Goal: Transaction & Acquisition: Purchase product/service

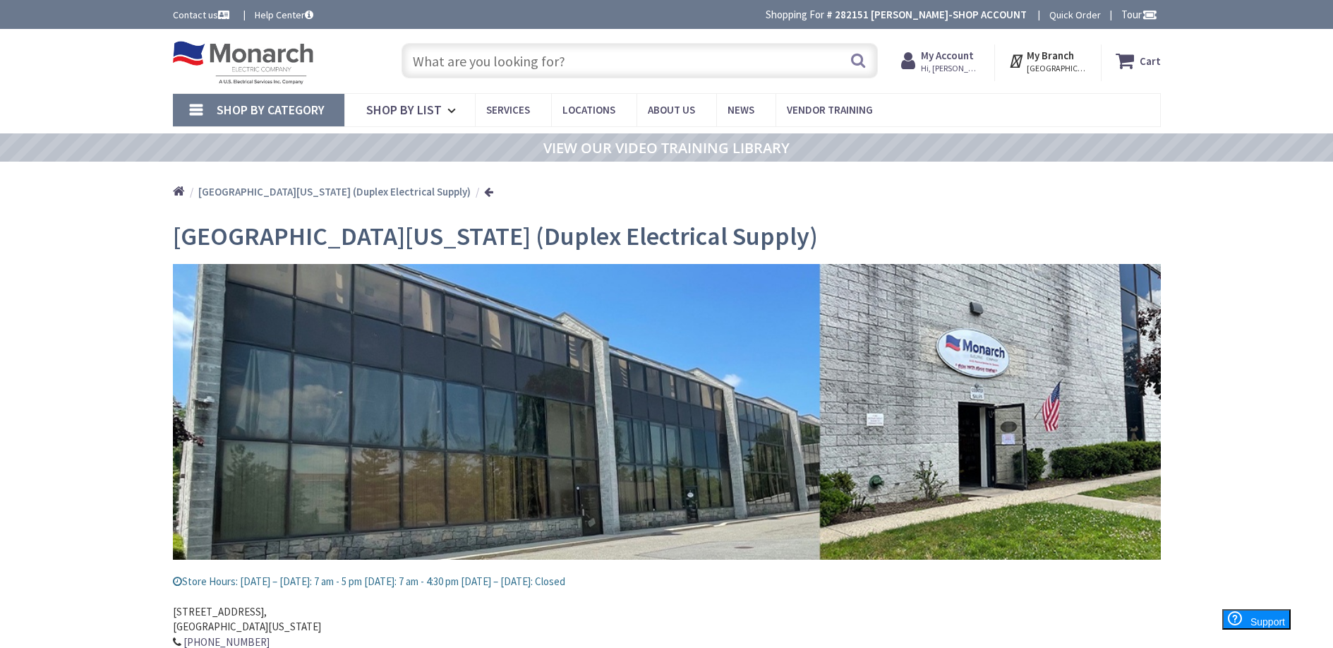
click at [469, 64] on input "text" at bounding box center [640, 60] width 476 height 35
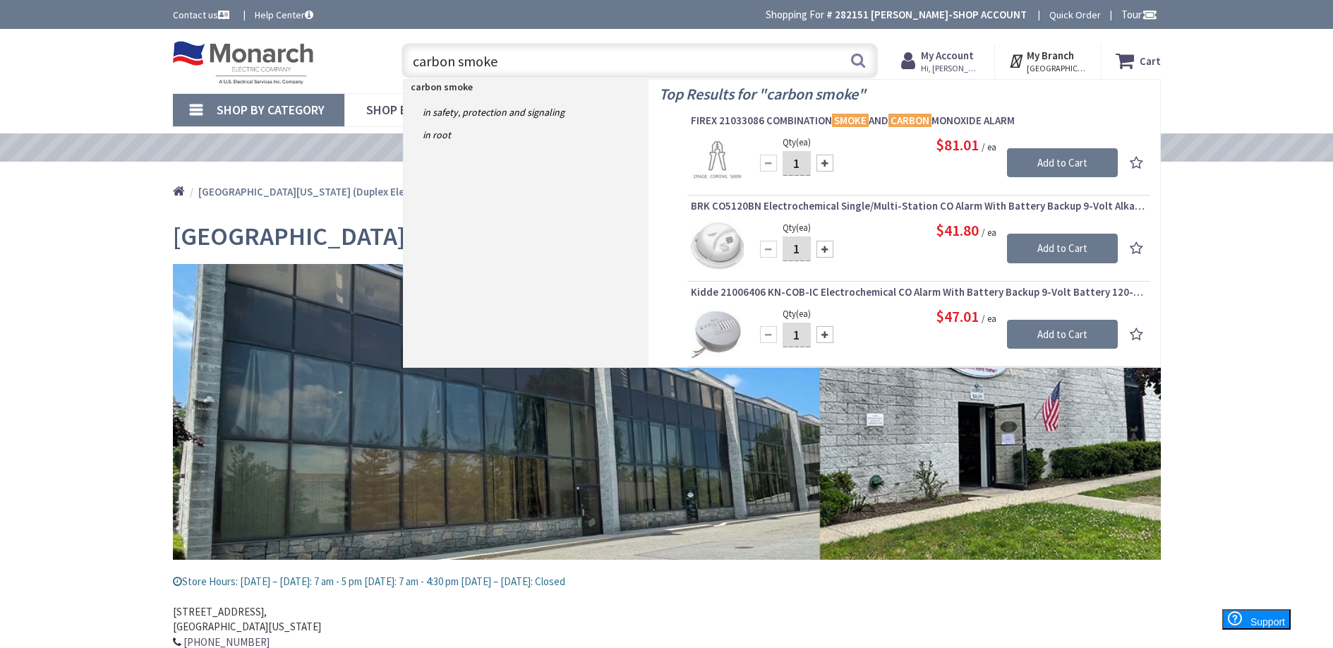
drag, startPoint x: 501, startPoint y: 61, endPoint x: 411, endPoint y: 63, distance: 90.3
click at [411, 63] on input "carbon smoke" at bounding box center [640, 60] width 476 height 35
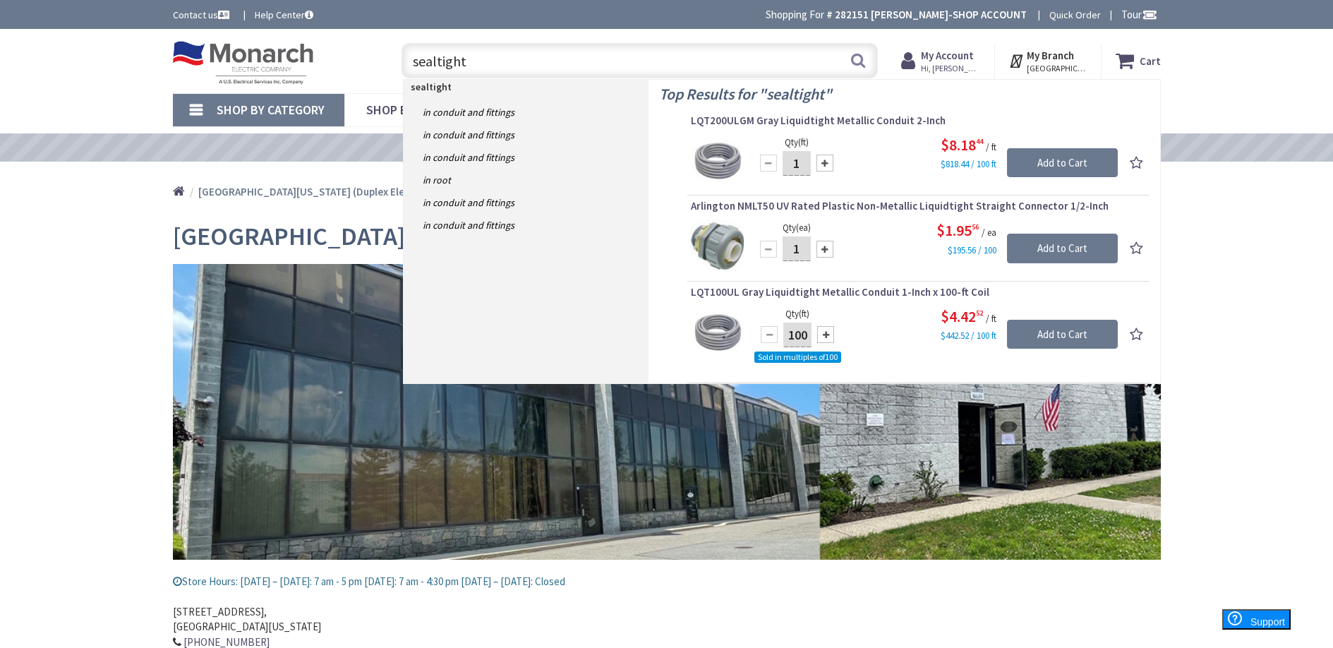
click at [412, 64] on input "sealtight" at bounding box center [640, 60] width 476 height 35
type input "nm sealtight"
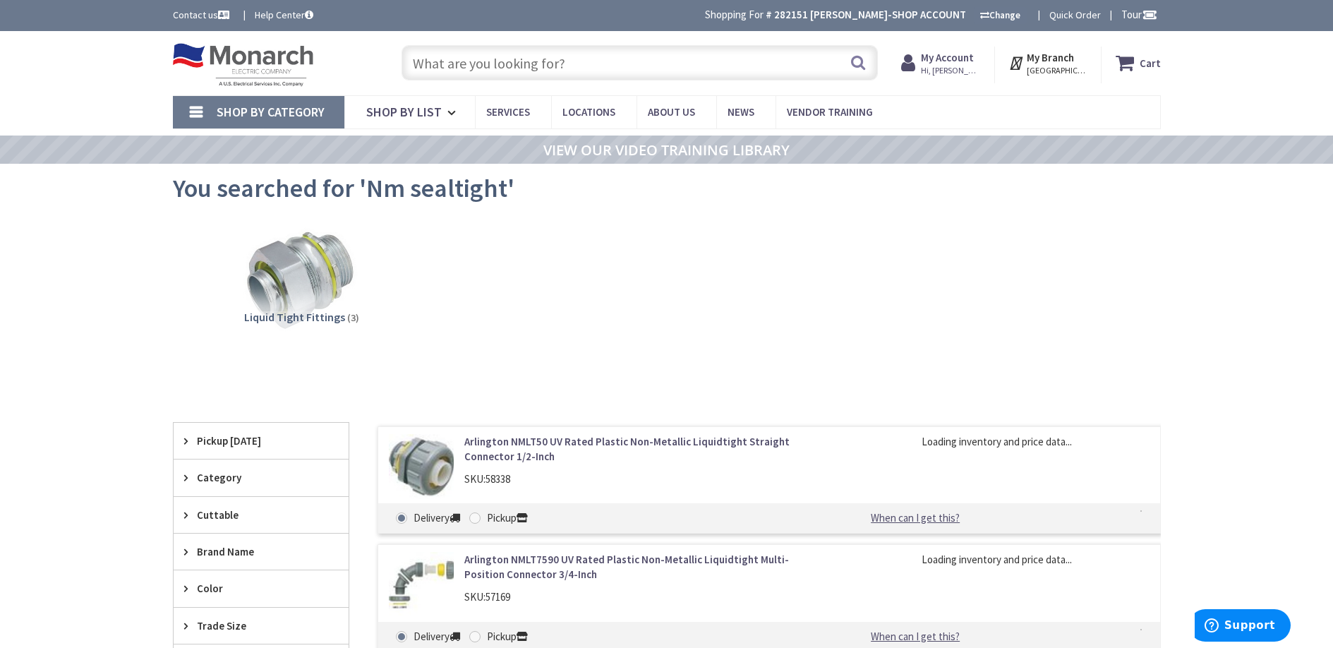
click at [477, 64] on input "text" at bounding box center [640, 62] width 476 height 35
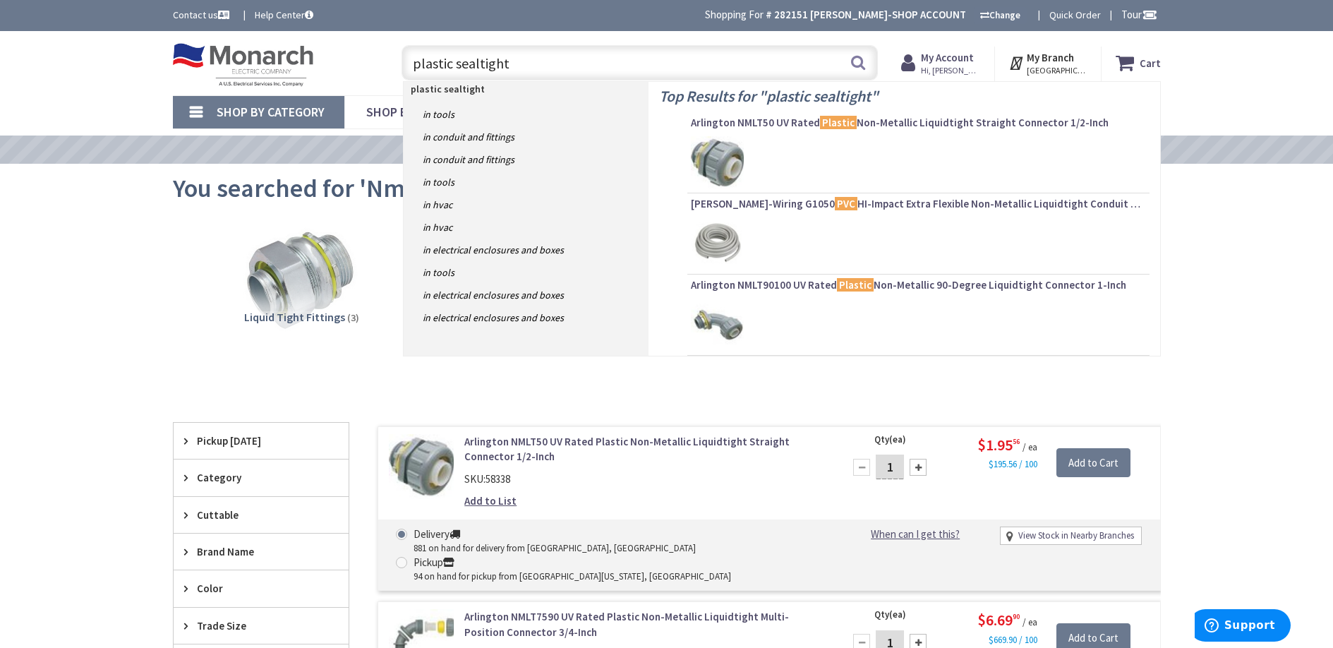
type input "plastic sealtightt"
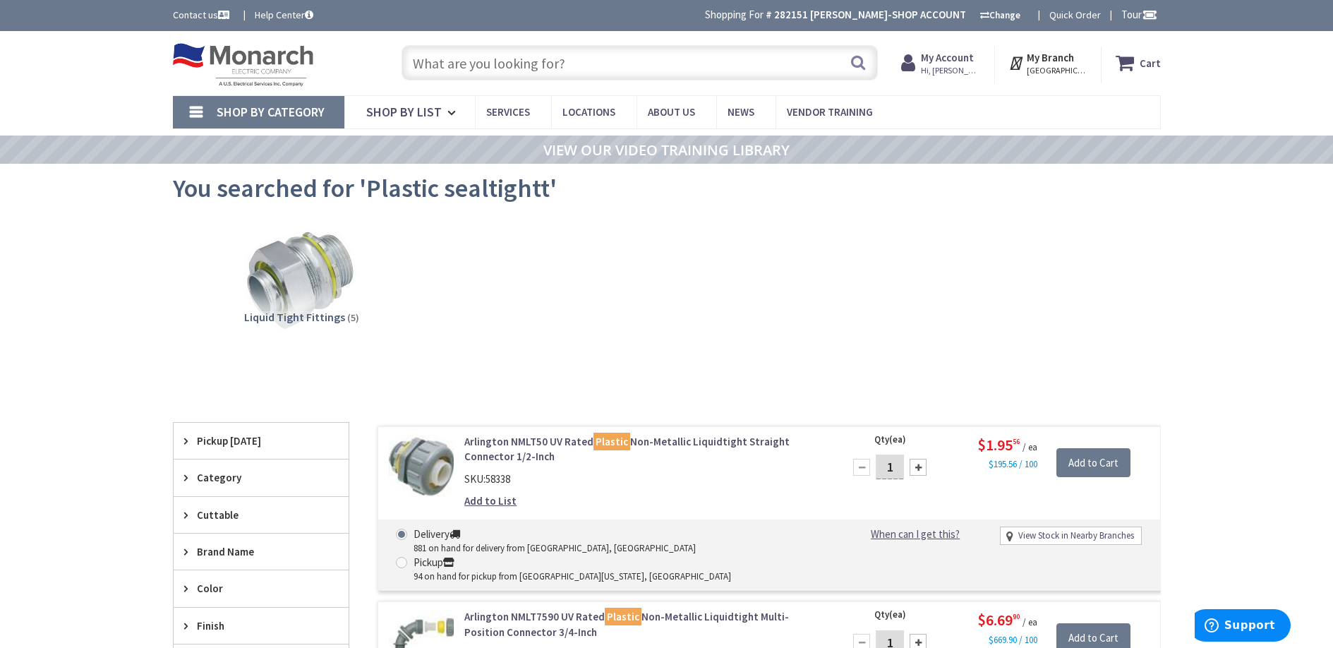
click at [490, 71] on input "text" at bounding box center [640, 62] width 476 height 35
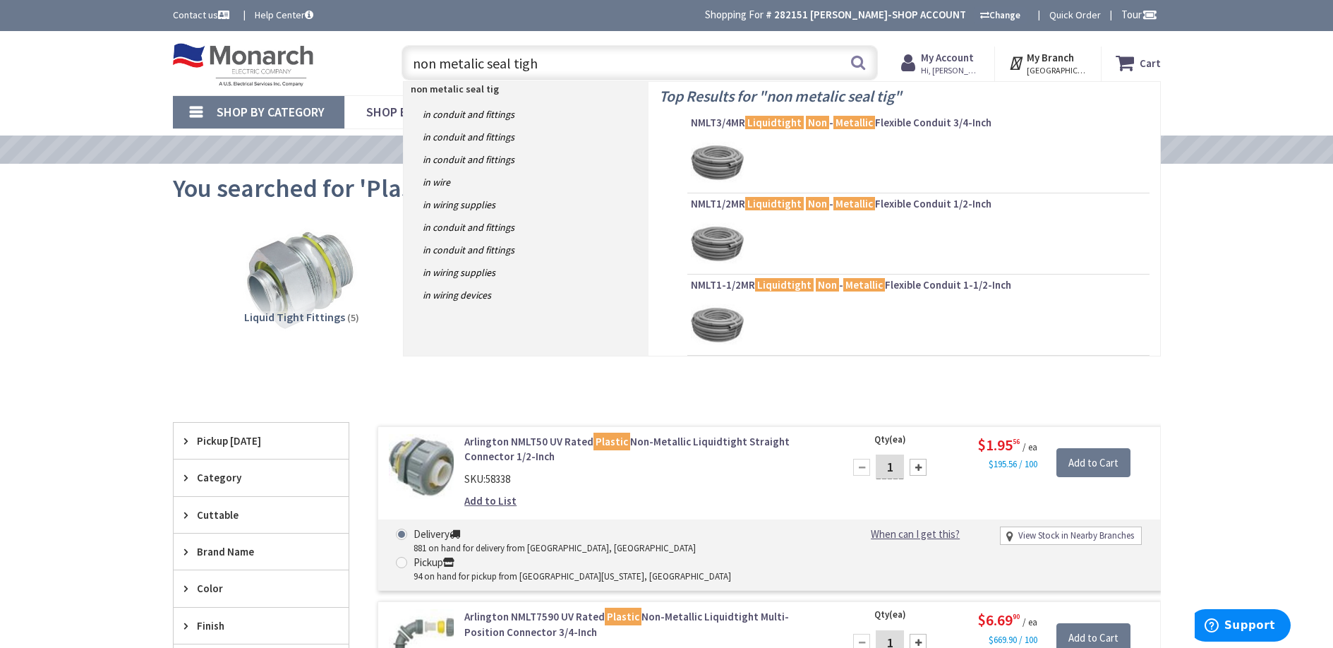
type input "non metalic seal tight"
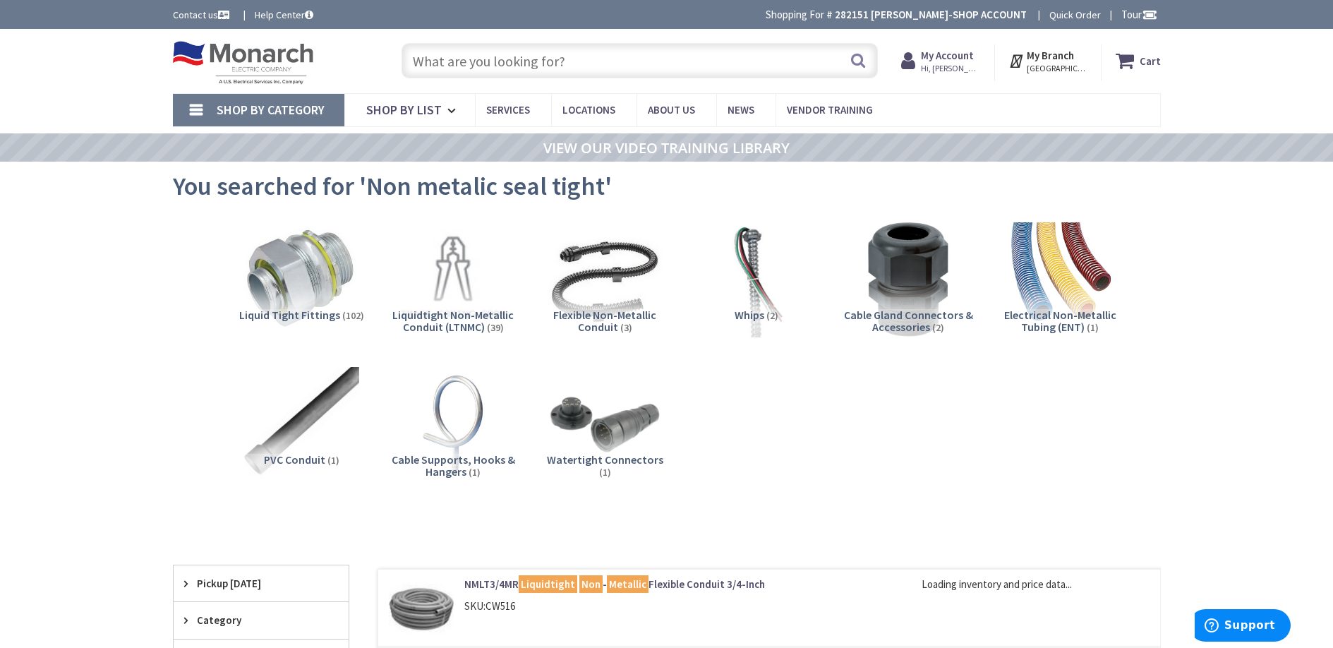
click at [591, 300] on img at bounding box center [605, 279] width 128 height 128
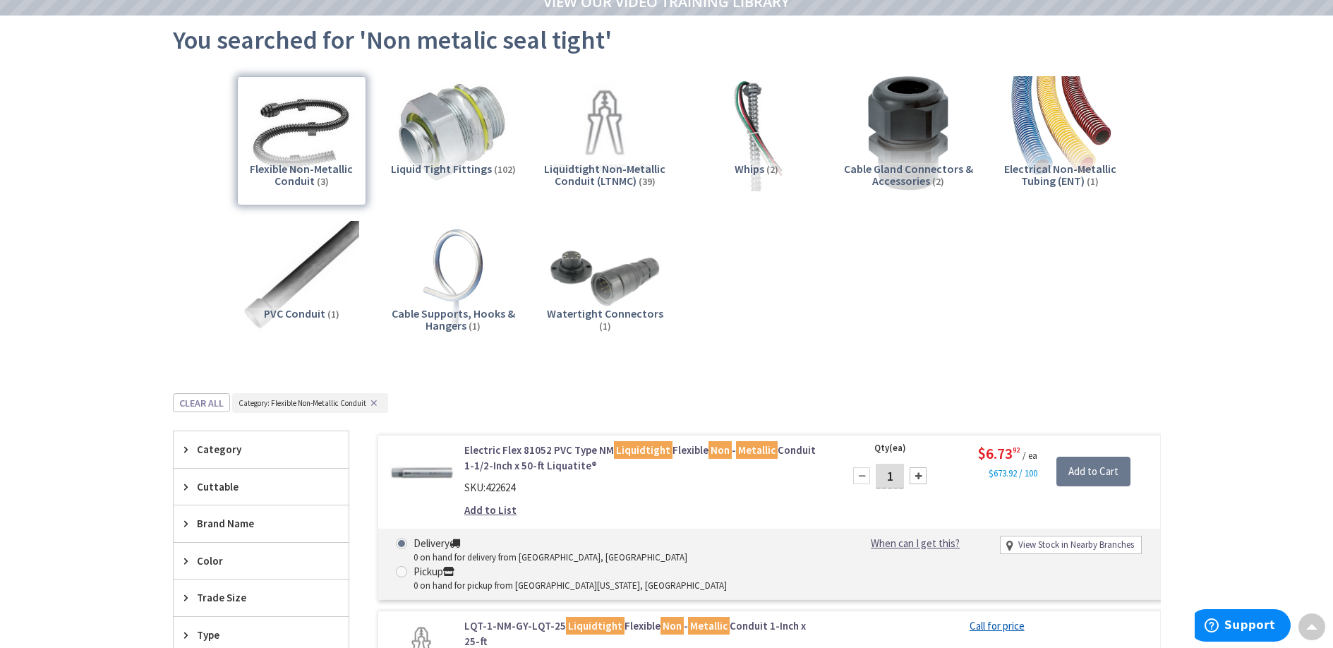
scroll to position [143, 0]
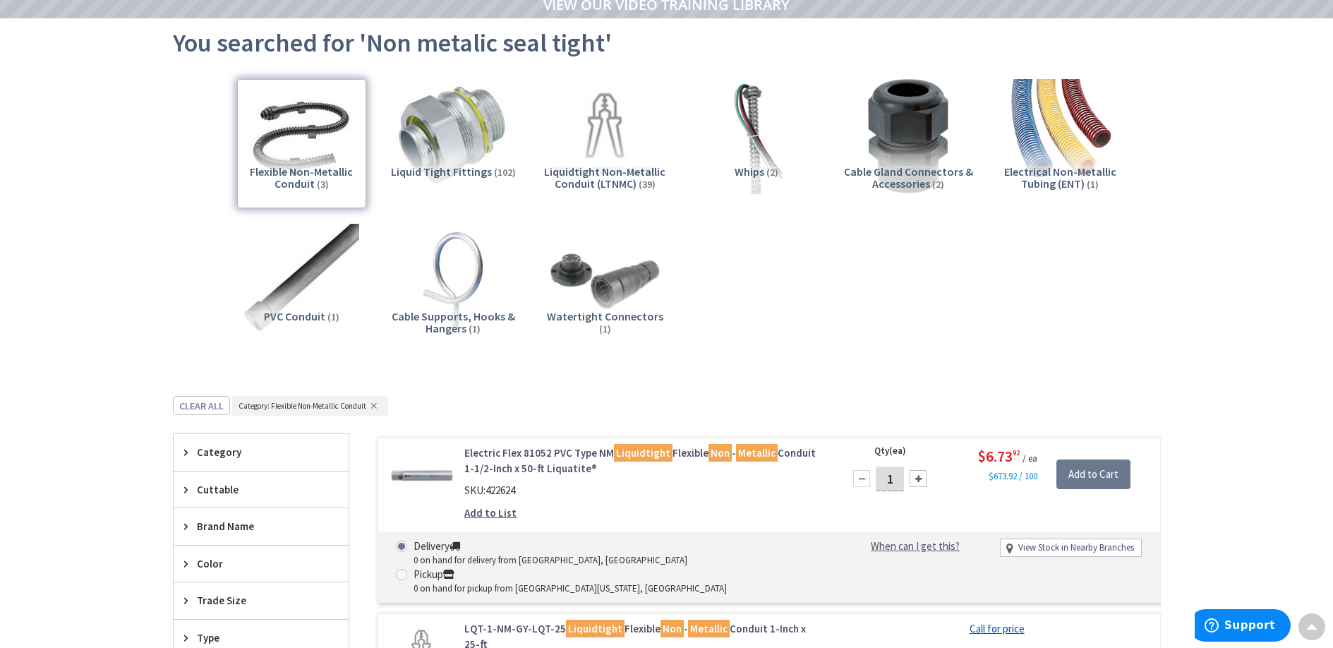
click at [308, 179] on div "Flexible Non-Metallic Conduit (3)" at bounding box center [301, 143] width 129 height 129
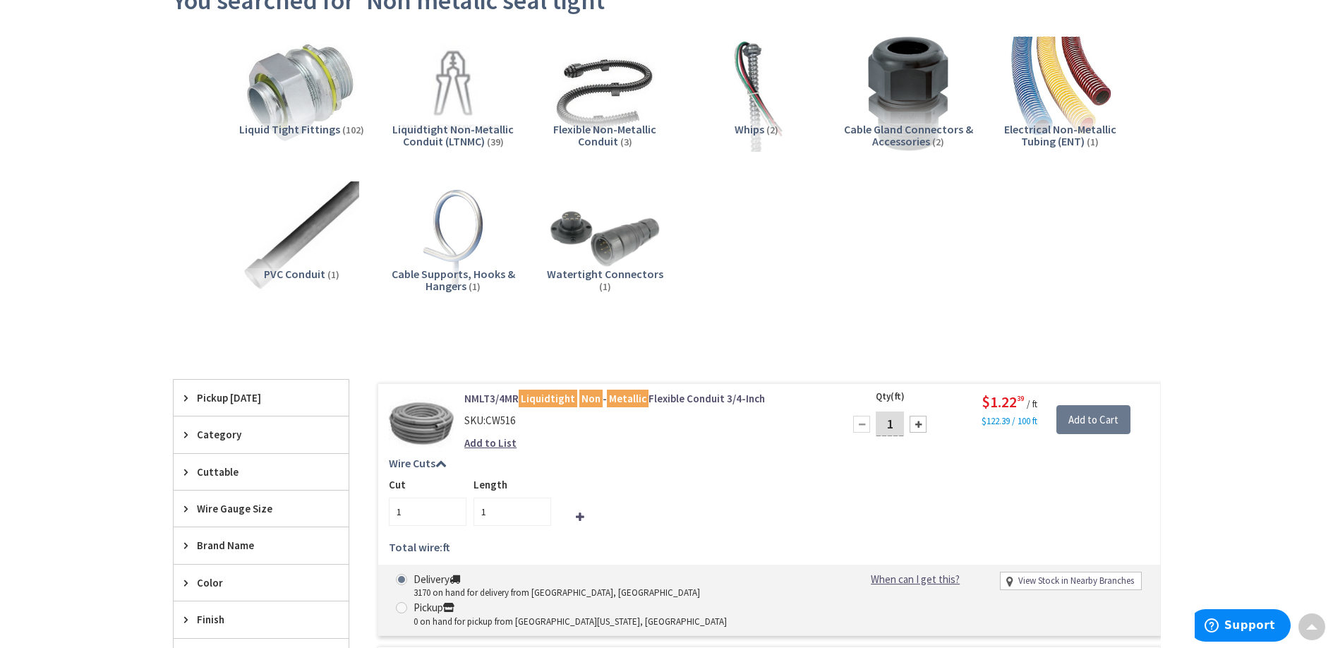
scroll to position [189, 0]
